Goal: Information Seeking & Learning: Learn about a topic

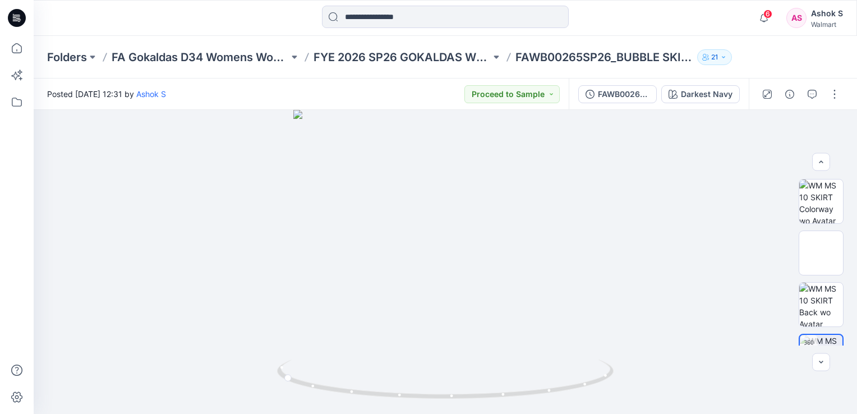
scroll to position [56, 0]
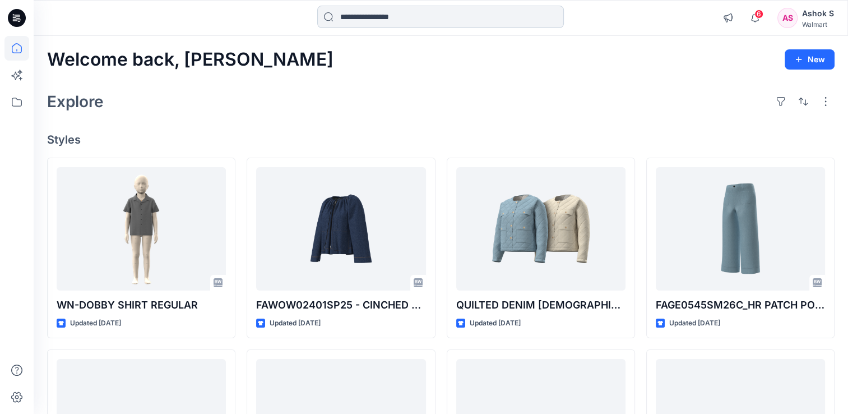
click at [378, 21] on input at bounding box center [440, 17] width 247 height 22
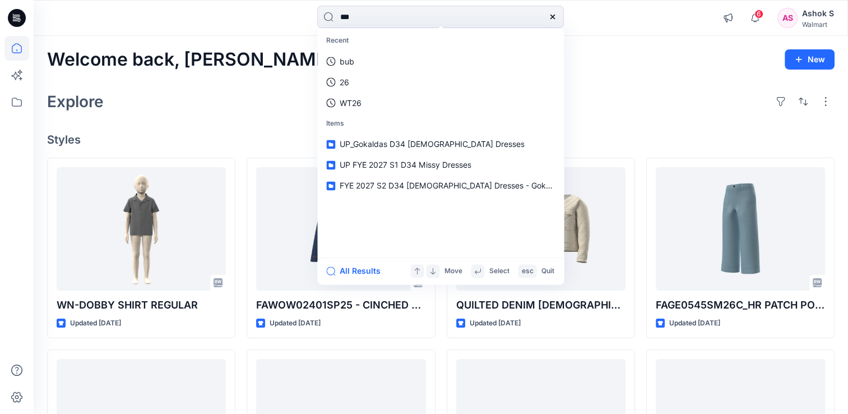
type input "****"
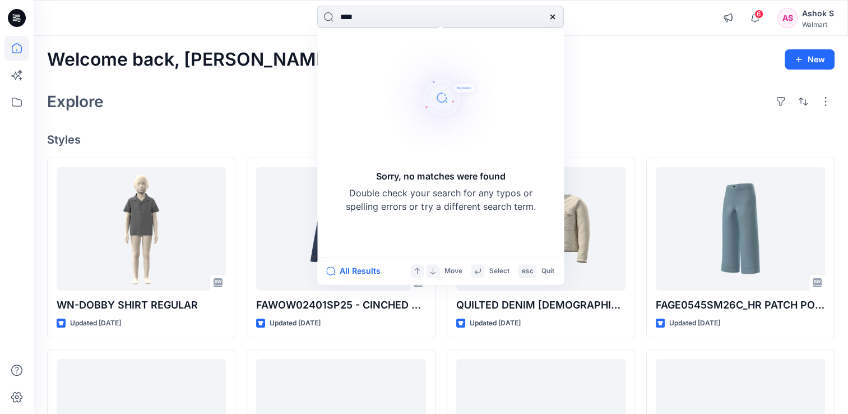
drag, startPoint x: 378, startPoint y: 22, endPoint x: 326, endPoint y: 20, distance: 52.7
click at [326, 20] on input "****" at bounding box center [440, 17] width 247 height 22
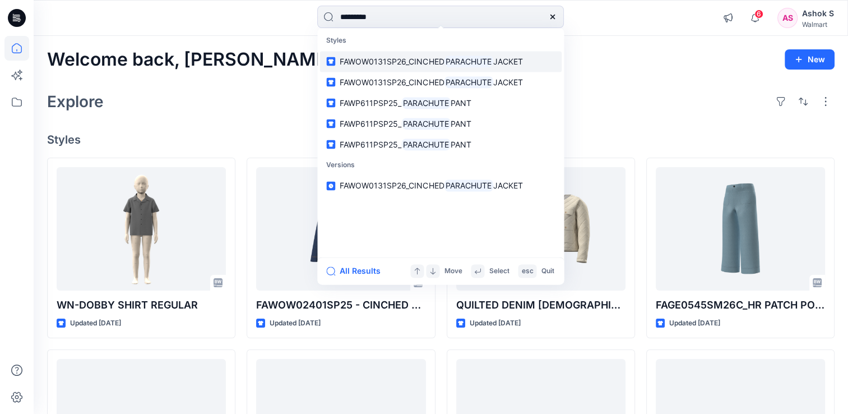
type input "*********"
click at [395, 64] on span "FAWOW0131SP26_CINCHED" at bounding box center [392, 62] width 104 height 10
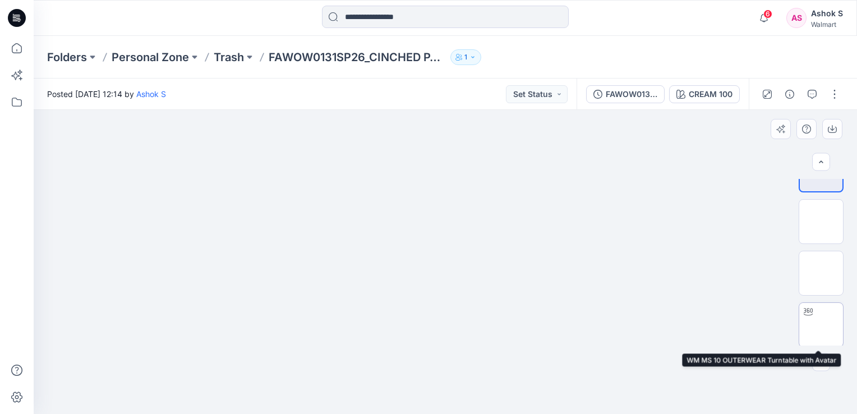
scroll to position [33, 0]
click at [818, 360] on icon "button" at bounding box center [820, 362] width 9 height 9
click at [821, 363] on icon "button" at bounding box center [821, 362] width 4 height 2
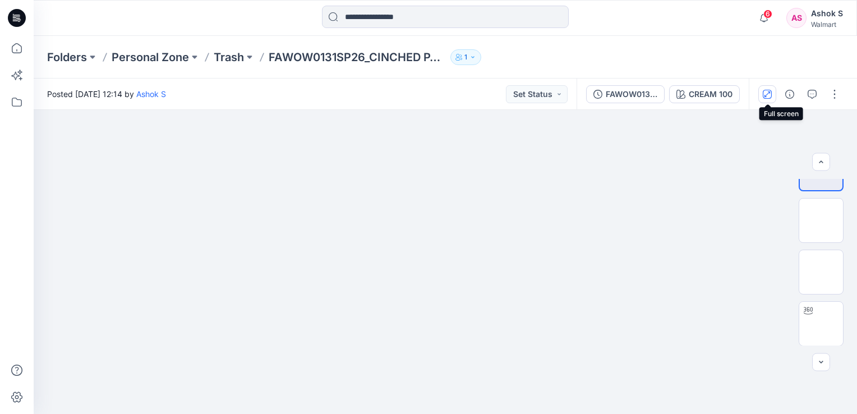
click at [768, 96] on icon "button" at bounding box center [766, 94] width 9 height 9
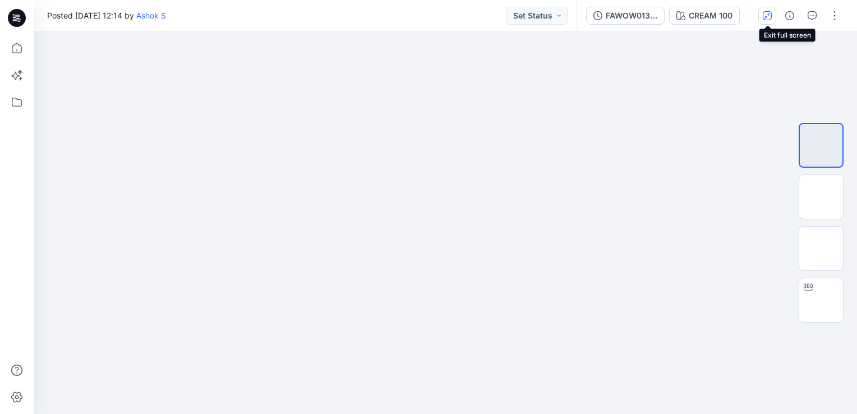
scroll to position [0, 0]
click at [833, 18] on button "button" at bounding box center [834, 16] width 18 height 18
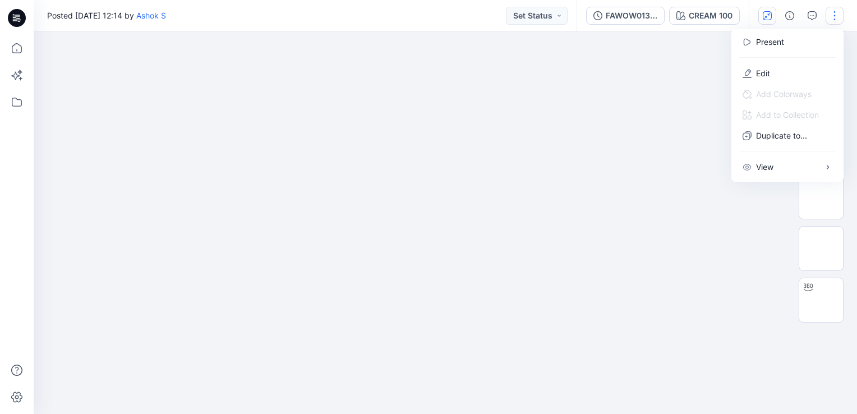
click at [700, 216] on div at bounding box center [445, 222] width 823 height 382
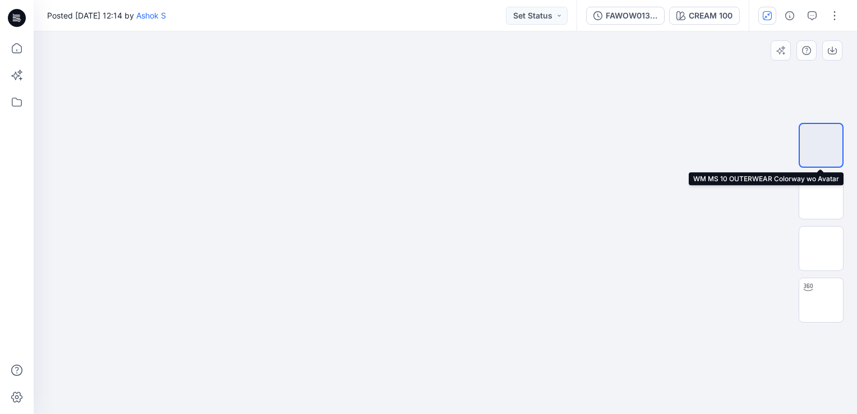
click at [821, 145] on img at bounding box center [821, 145] width 0 height 0
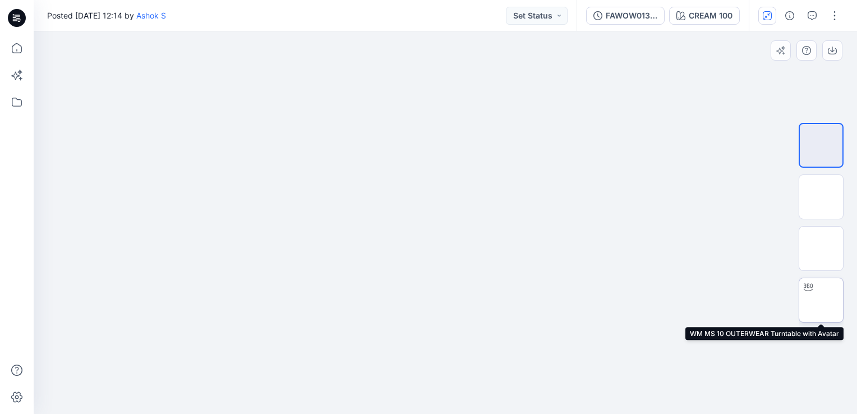
click at [821, 300] on img at bounding box center [821, 300] width 0 height 0
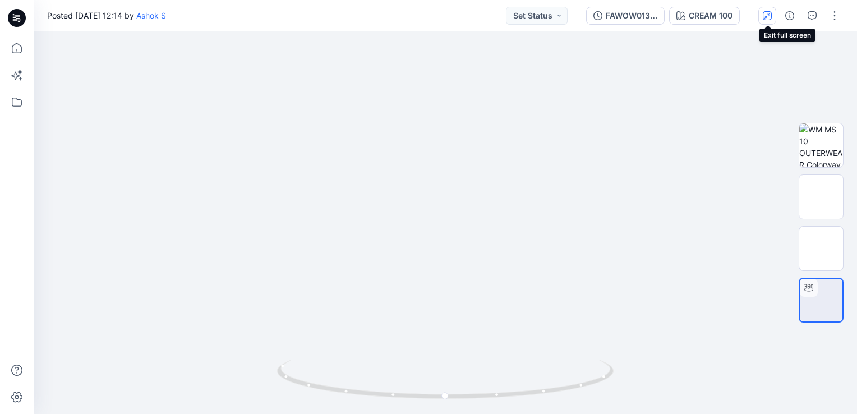
click at [765, 17] on icon "button" at bounding box center [765, 17] width 3 height 3
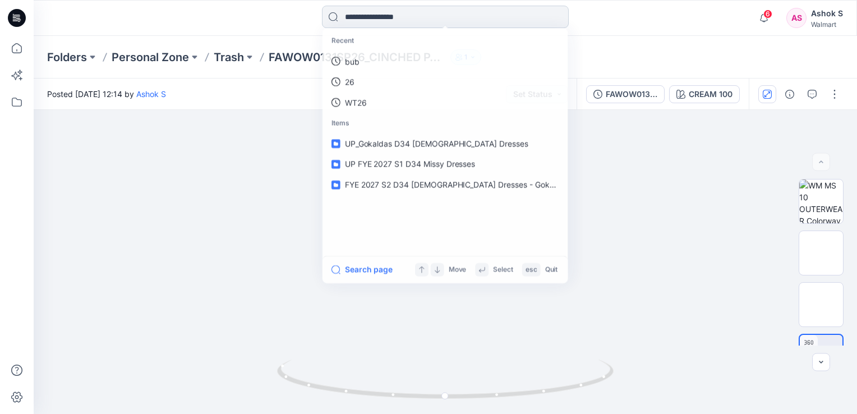
click at [443, 21] on input at bounding box center [445, 17] width 247 height 22
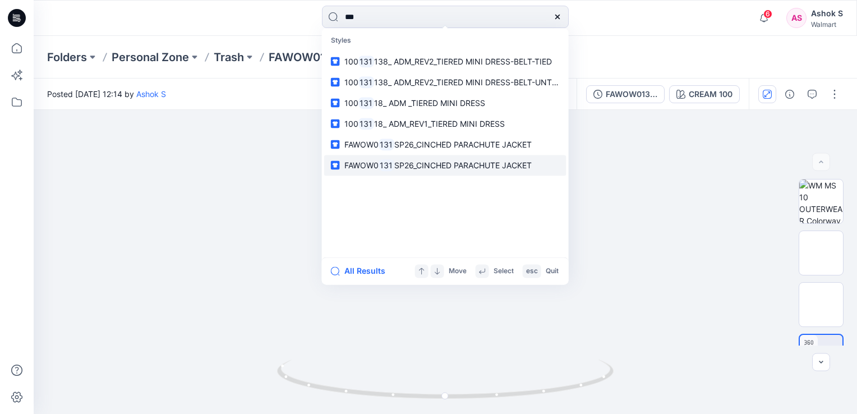
type input "***"
click at [479, 165] on span "SP26_CINCHED PARACHUTE JACKET" at bounding box center [462, 165] width 137 height 10
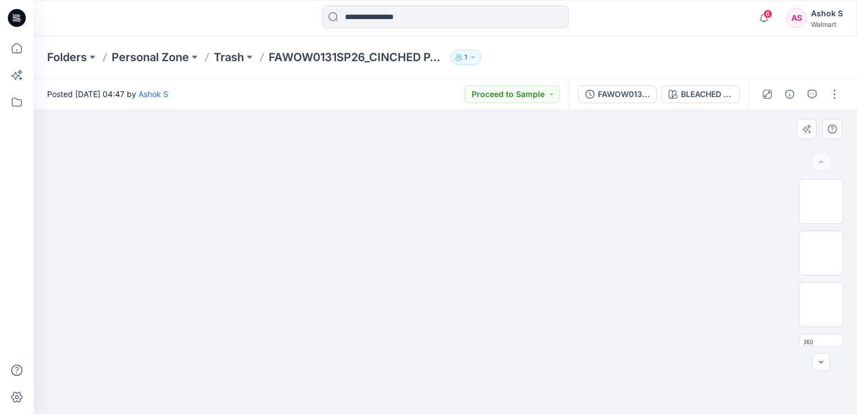
click at [332, 110] on img at bounding box center [445, 110] width 507 height 0
click at [821, 253] on img at bounding box center [821, 253] width 0 height 0
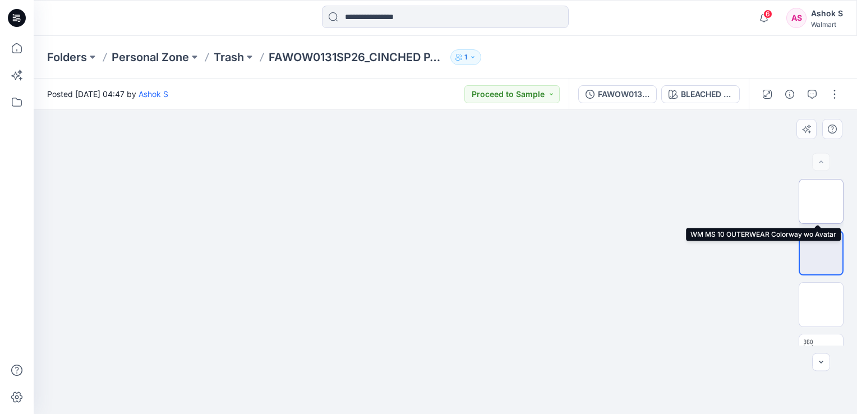
click at [821, 201] on img at bounding box center [821, 201] width 0 height 0
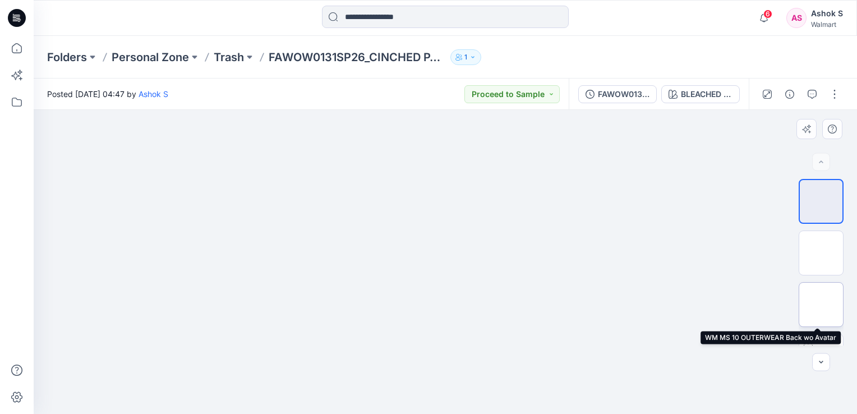
click at [821, 304] on img at bounding box center [821, 304] width 0 height 0
